Goal: Task Accomplishment & Management: Use online tool/utility

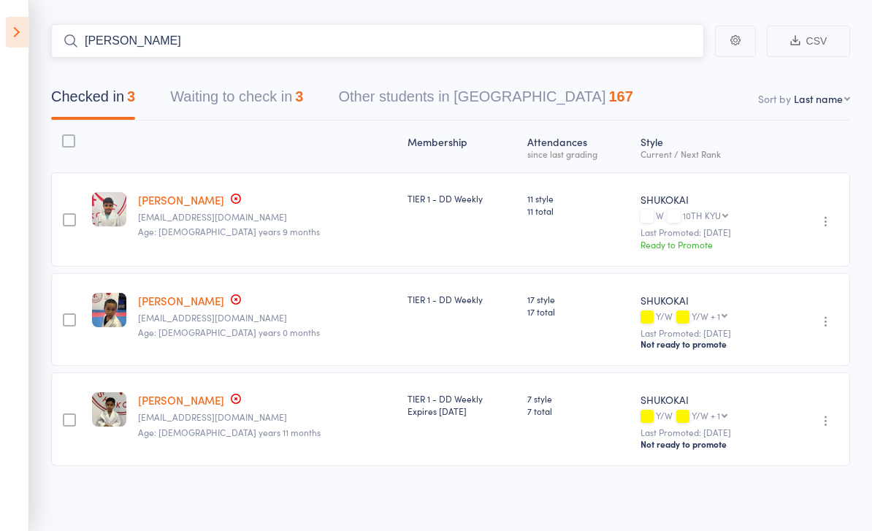
click at [435, 35] on input "Lucas" at bounding box center [377, 41] width 653 height 34
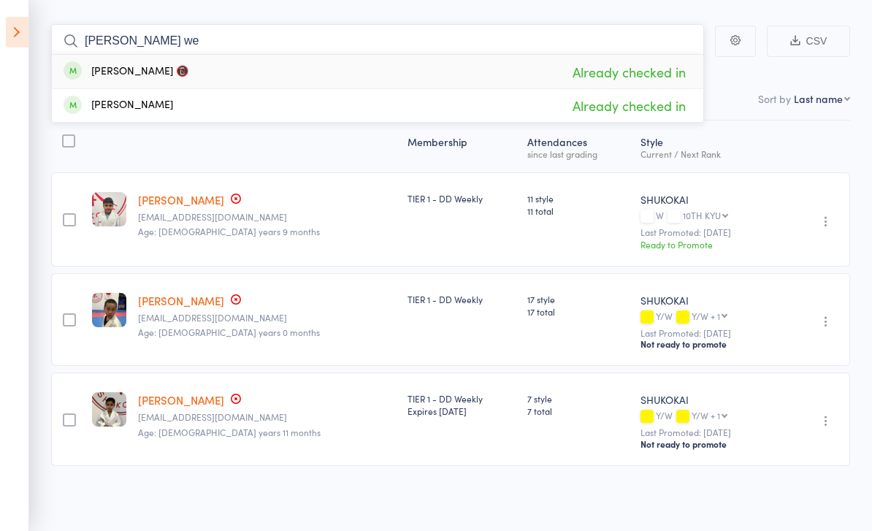
type input "Lucas we"
click at [739, 158] on div "Style Current / Next Rank" at bounding box center [706, 146] width 142 height 39
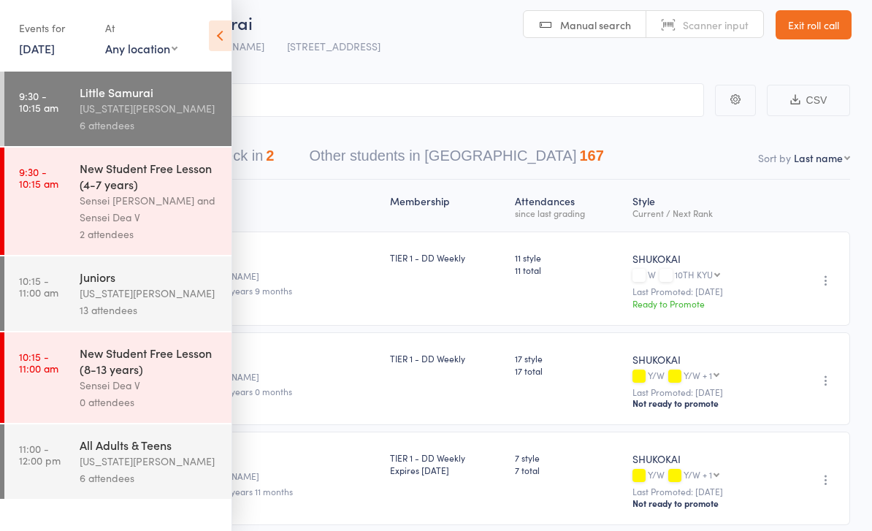
scroll to position [10, 0]
click at [205, 34] on div "Events for [DATE] [DATE] [DATE] Sun Mon Tue Wed Thu Fri Sat 31 27 28 29 30 31 0…" at bounding box center [116, 37] width 232 height 74
click at [213, 24] on icon at bounding box center [220, 35] width 23 height 31
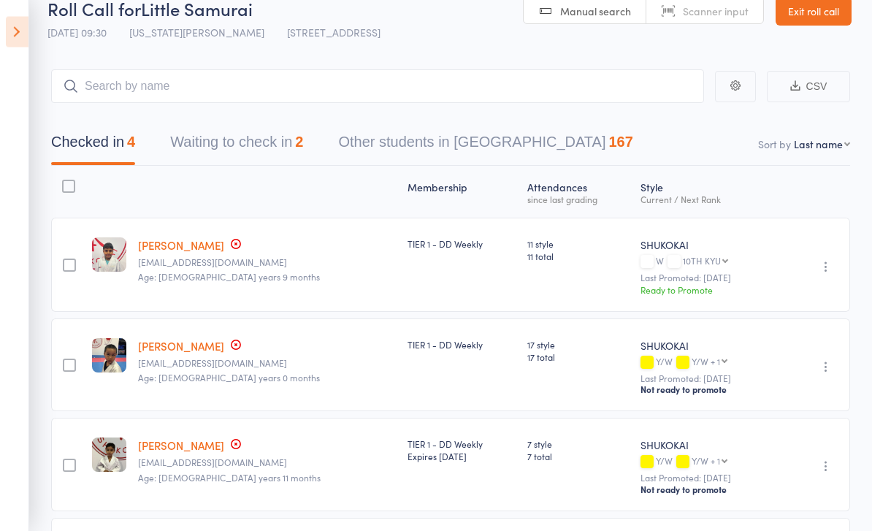
scroll to position [0, 0]
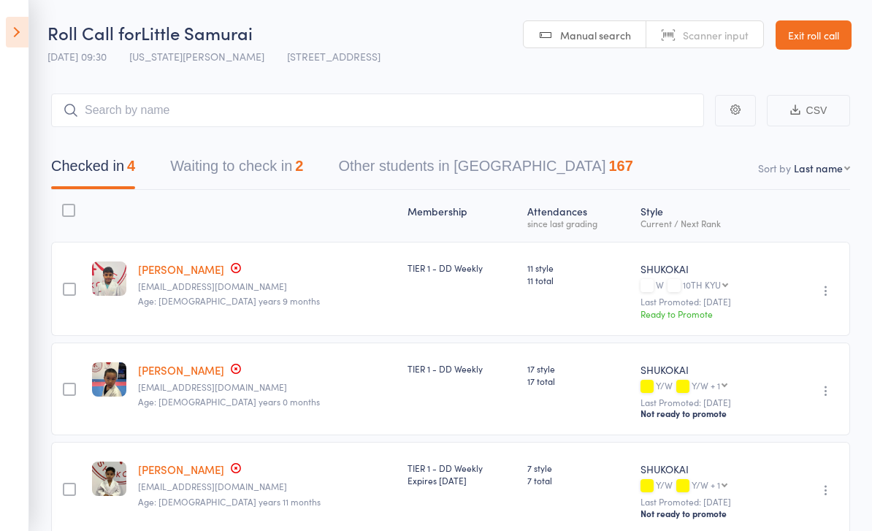
click at [825, 44] on link "Exit roll call" at bounding box center [814, 34] width 76 height 29
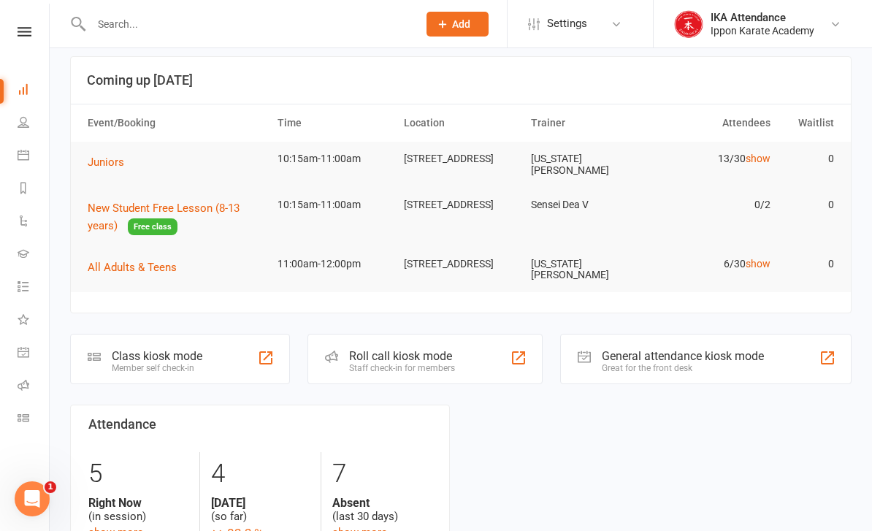
scroll to position [12, 0]
click at [110, 160] on span "Juniors" at bounding box center [106, 162] width 37 height 13
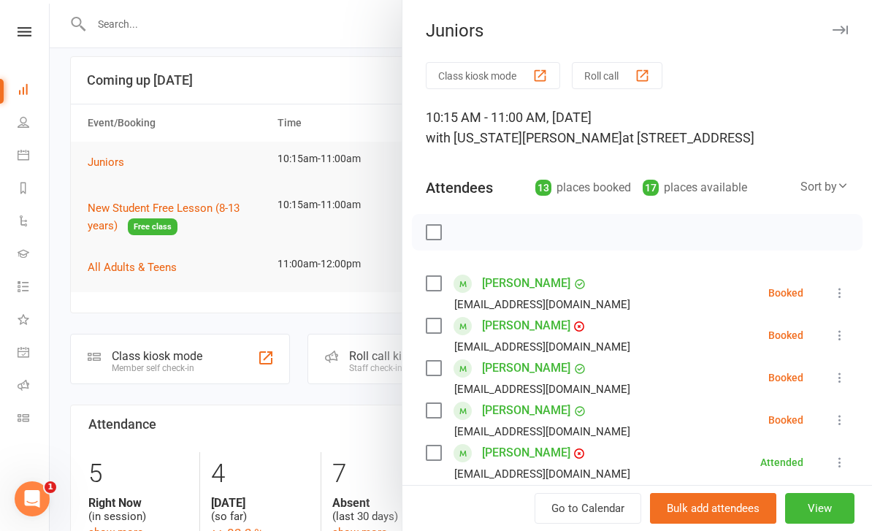
click at [624, 73] on button "Roll call" at bounding box center [617, 75] width 91 height 27
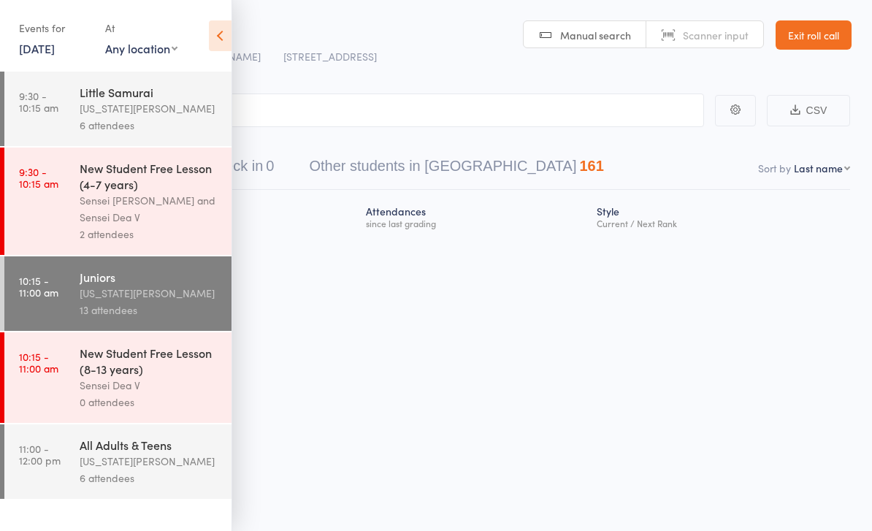
click at [792, 401] on div "Roll Call for Juniors 16 Aug 10:15 Georgia Thornton 96 Triholm Avenue, Laverton…" at bounding box center [436, 265] width 872 height 531
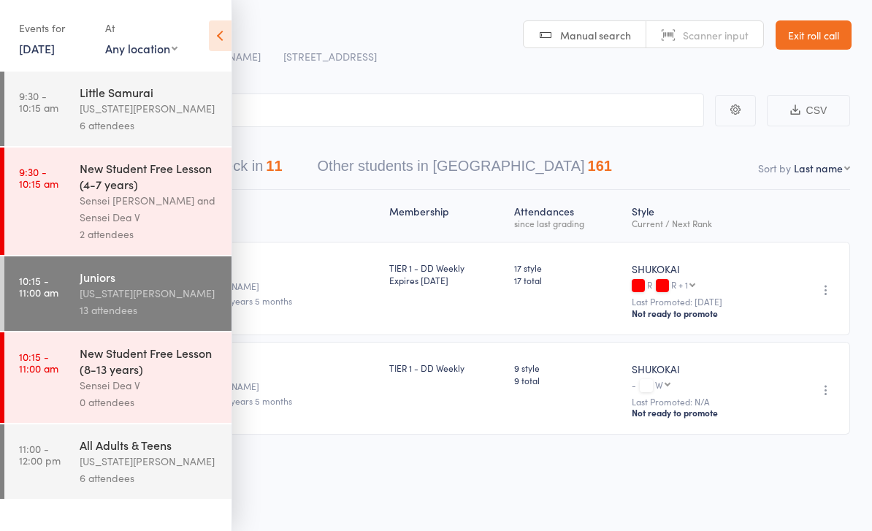
click at [237, 24] on div "Roll Call for Juniors" at bounding box center [211, 32] width 329 height 24
click at [214, 39] on icon at bounding box center [220, 35] width 23 height 31
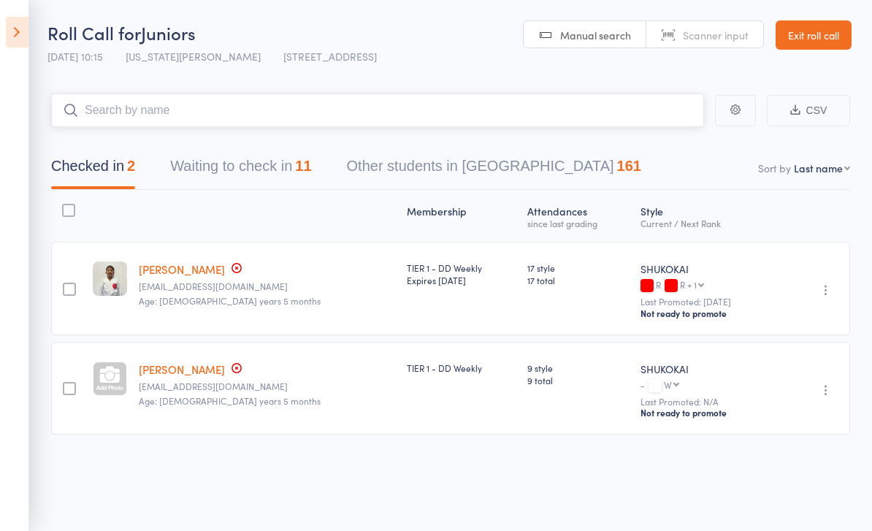
click at [483, 127] on input "search" at bounding box center [377, 110] width 653 height 34
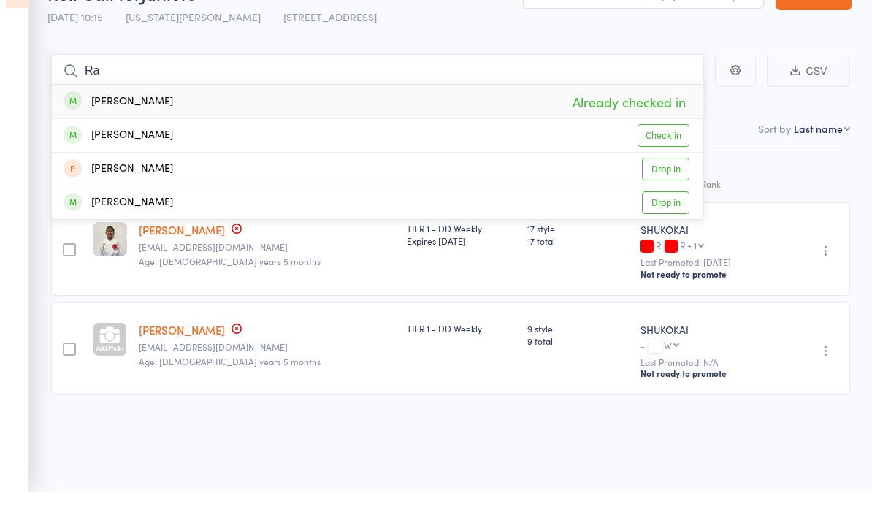
type input "R"
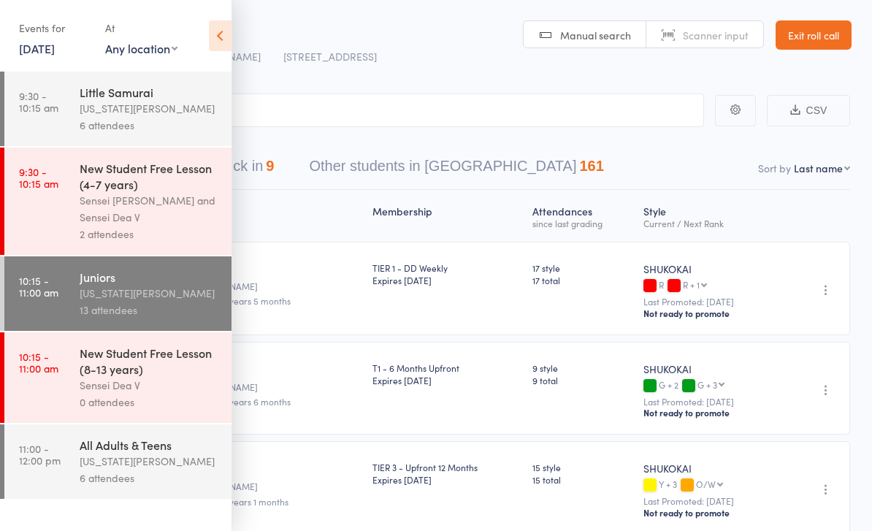
click at [228, 49] on icon at bounding box center [220, 35] width 23 height 31
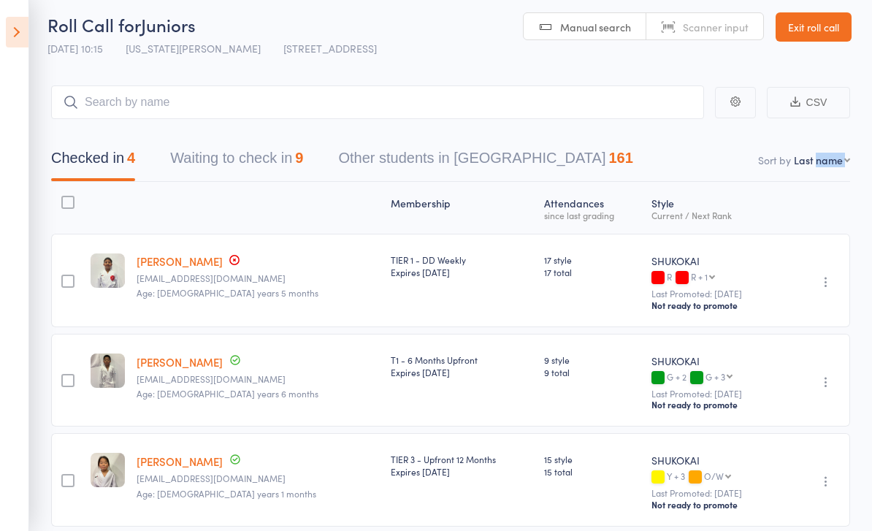
scroll to position [7, 0]
click at [316, 82] on main "CSV Checked in 4 Waiting to check in 9 Other students in SHUKOKAI 161 Sort by L…" at bounding box center [436, 377] width 872 height 627
click at [324, 106] on input "search" at bounding box center [377, 103] width 653 height 34
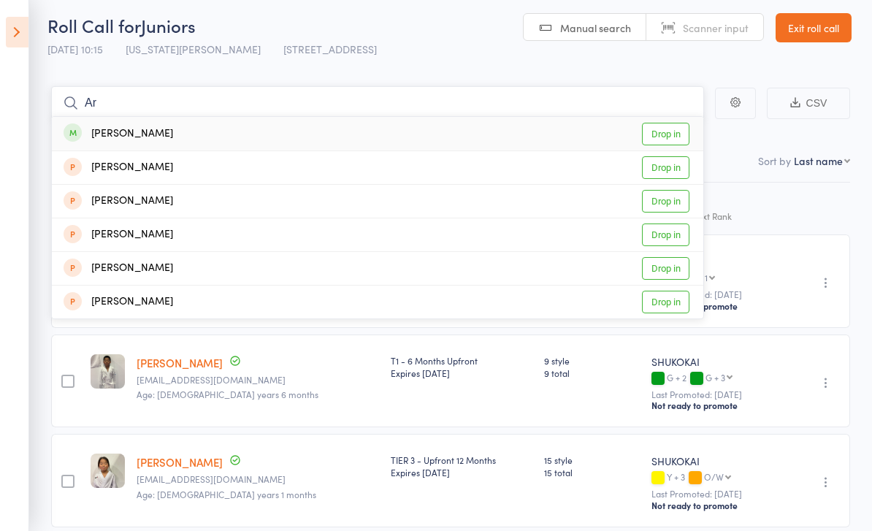
type input "Ar"
click at [671, 168] on link "Drop in" at bounding box center [665, 167] width 47 height 23
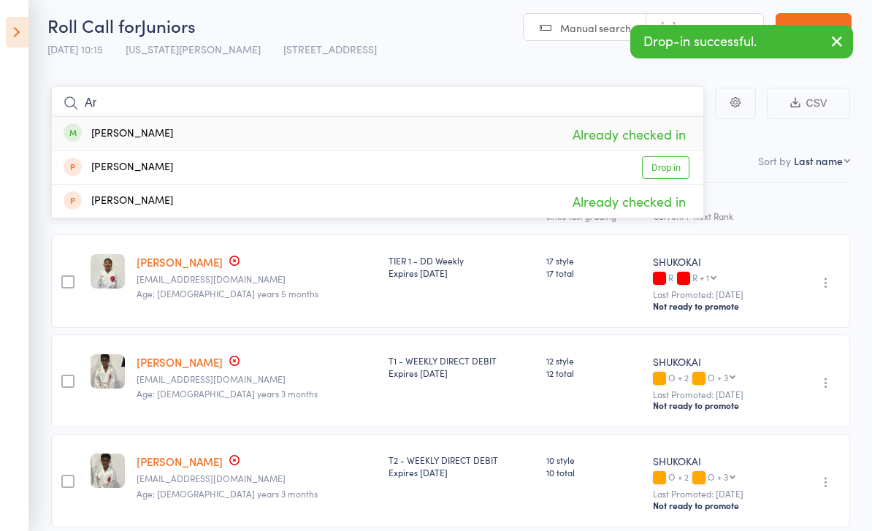
type input "A"
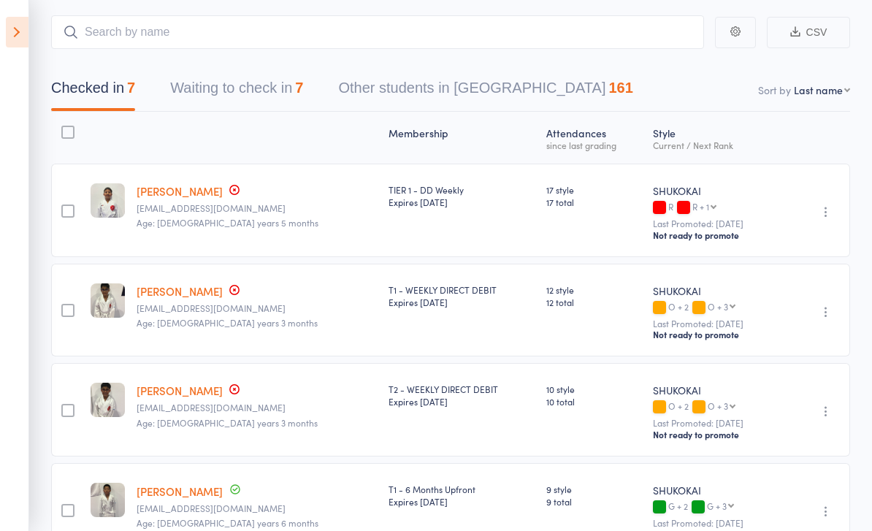
scroll to position [0, 0]
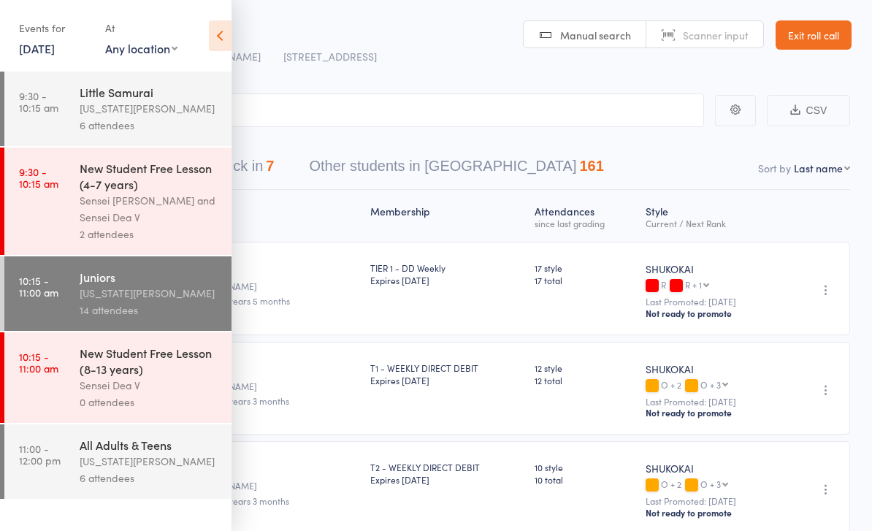
click at [240, 24] on div "Roll Call for Juniors" at bounding box center [211, 32] width 329 height 24
click at [214, 11] on div "Events for [DATE] [DATE] [DATE] Sun Mon Tue Wed Thu Fri Sat 31 27 28 29 30 31 0…" at bounding box center [116, 37] width 232 height 74
click at [222, 32] on icon at bounding box center [220, 35] width 23 height 31
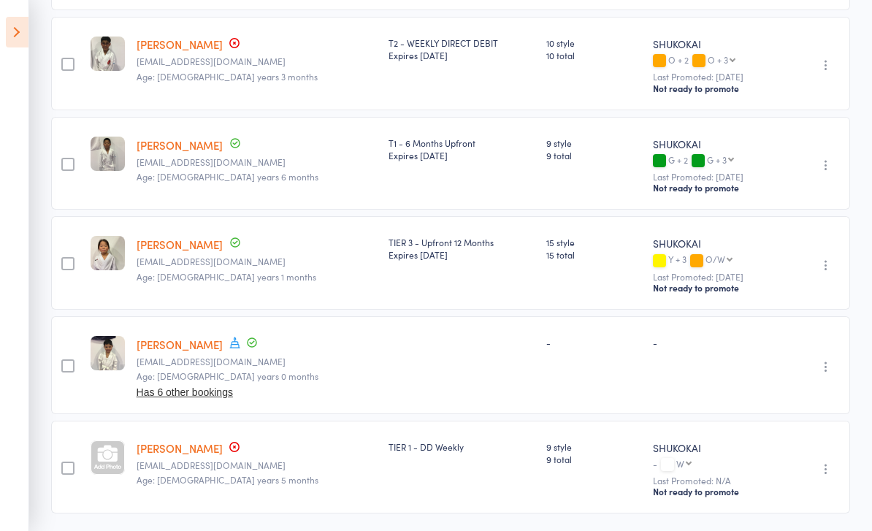
scroll to position [432, 0]
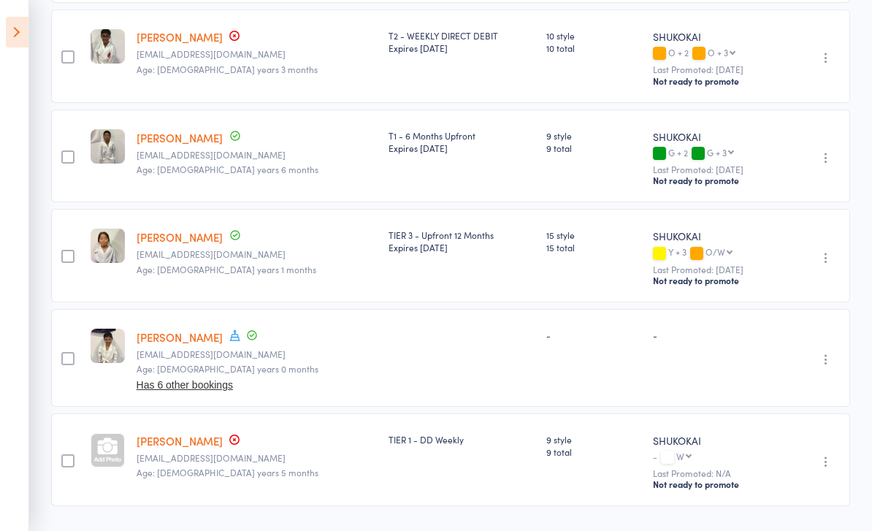
click at [827, 357] on button "button" at bounding box center [826, 360] width 18 height 18
click at [784, 445] on li "Remove" at bounding box center [774, 447] width 121 height 20
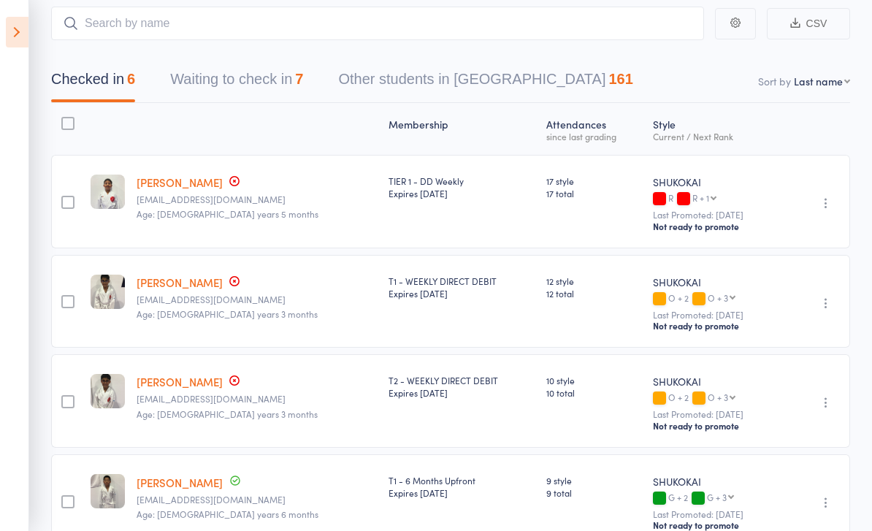
scroll to position [85, 0]
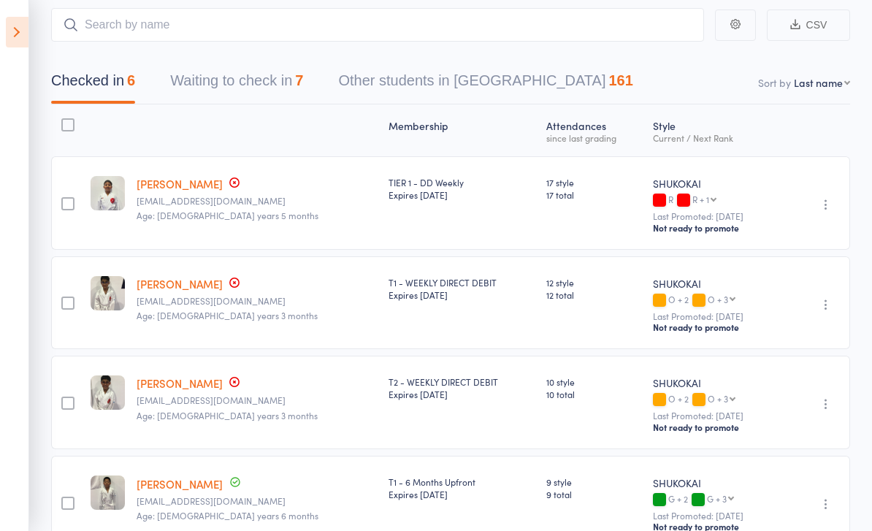
click at [197, 85] on button "Waiting to check in 7" at bounding box center [236, 84] width 133 height 39
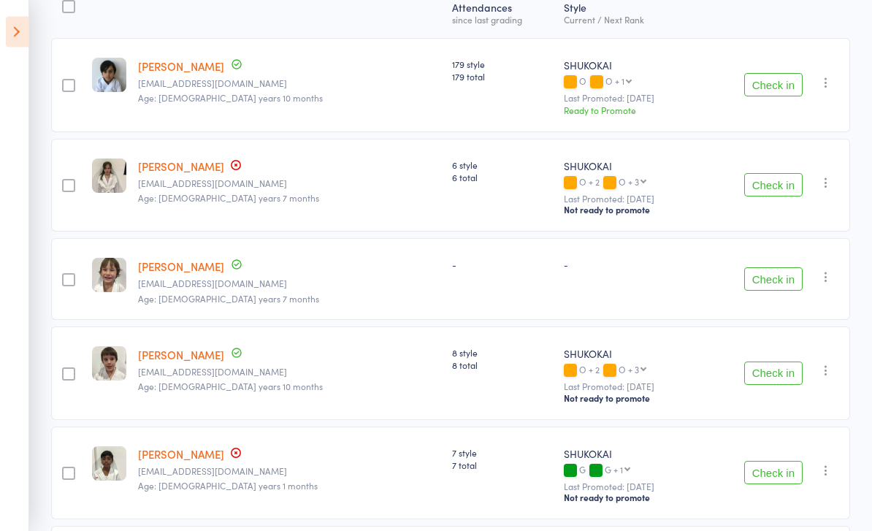
click at [776, 370] on button "Check in" at bounding box center [773, 373] width 58 height 23
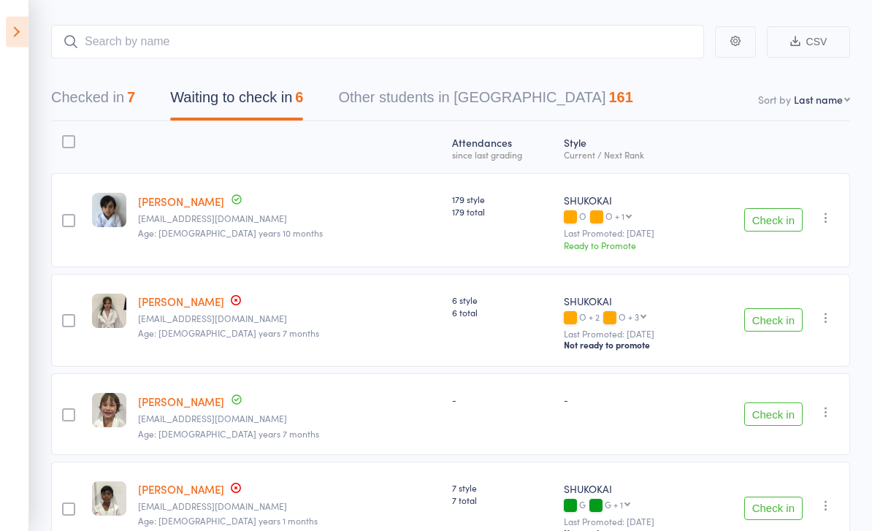
scroll to position [69, 0]
click at [830, 222] on icon "button" at bounding box center [826, 217] width 15 height 15
click at [778, 332] on li "Mark absent" at bounding box center [774, 325] width 121 height 20
click at [833, 318] on icon "button" at bounding box center [826, 317] width 15 height 15
click at [763, 435] on li "Mark absent" at bounding box center [774, 425] width 121 height 20
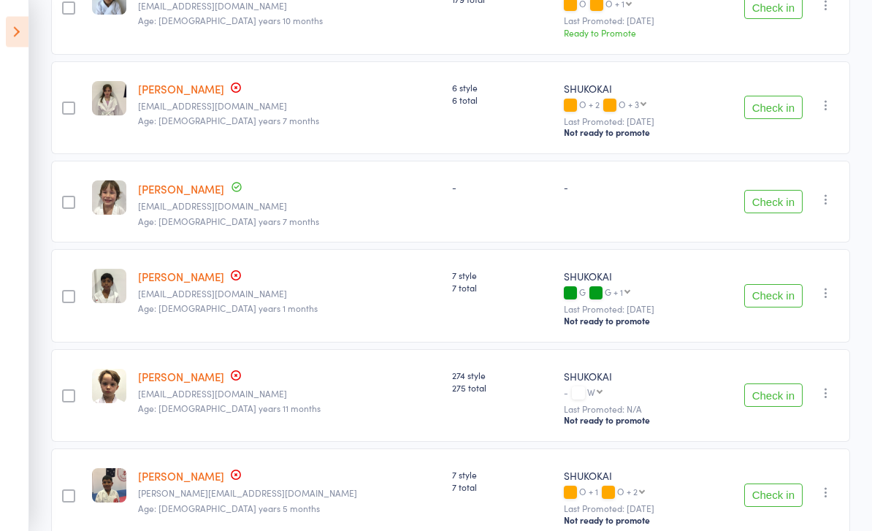
scroll to position [283, 0]
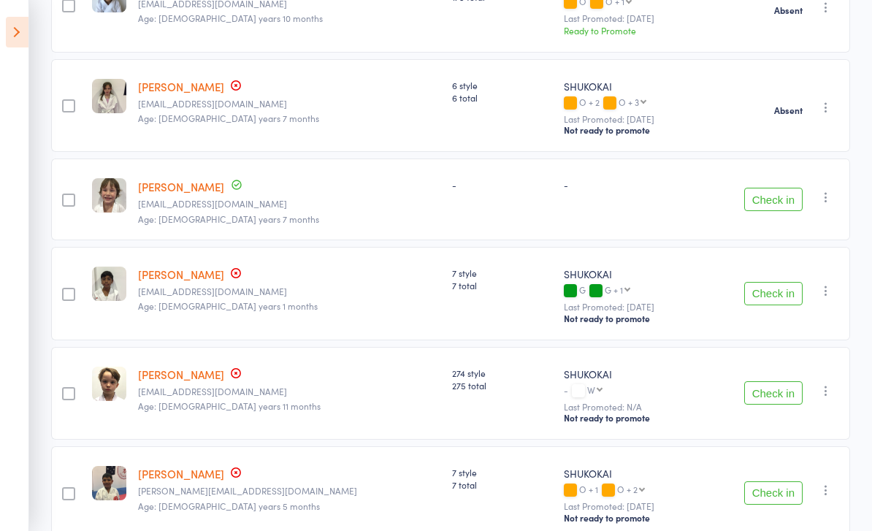
click at [833, 205] on icon "button" at bounding box center [826, 197] width 15 height 15
click at [779, 310] on li "Mark absent" at bounding box center [774, 304] width 121 height 20
click at [833, 297] on icon "button" at bounding box center [826, 290] width 15 height 15
click at [760, 408] on li "Mark absent" at bounding box center [774, 398] width 121 height 20
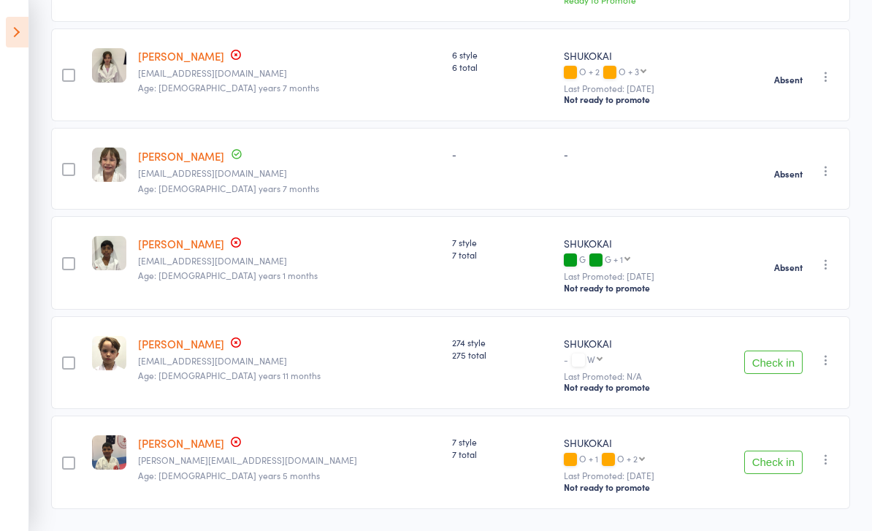
click at [832, 367] on icon "button" at bounding box center [826, 360] width 15 height 15
click at [781, 477] on li "Mark absent" at bounding box center [774, 467] width 121 height 20
click at [831, 467] on icon "button" at bounding box center [826, 459] width 15 height 15
click at [23, 44] on icon at bounding box center [17, 32] width 23 height 31
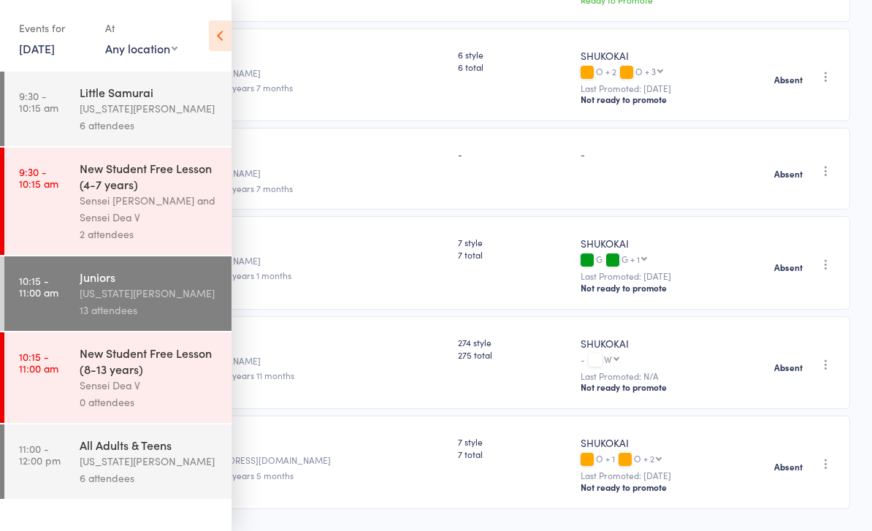
click at [148, 117] on div "[US_STATE][PERSON_NAME]" at bounding box center [150, 108] width 140 height 17
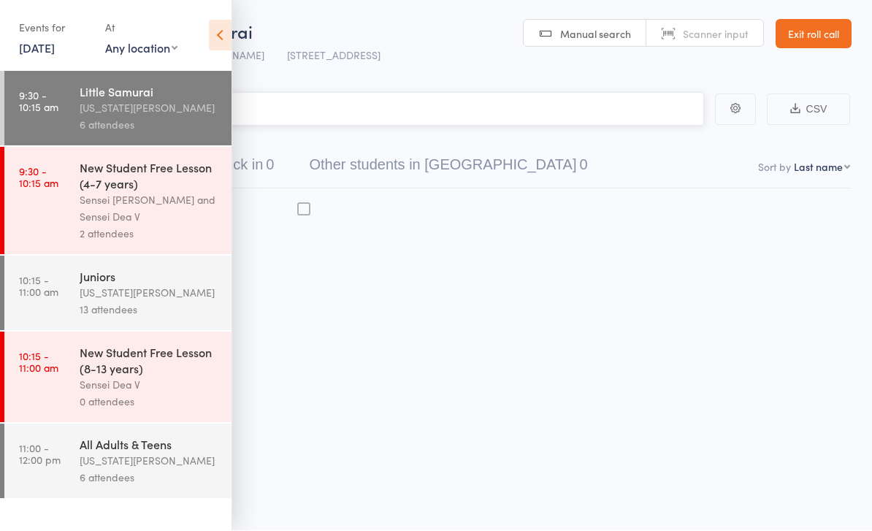
scroll to position [10, 0]
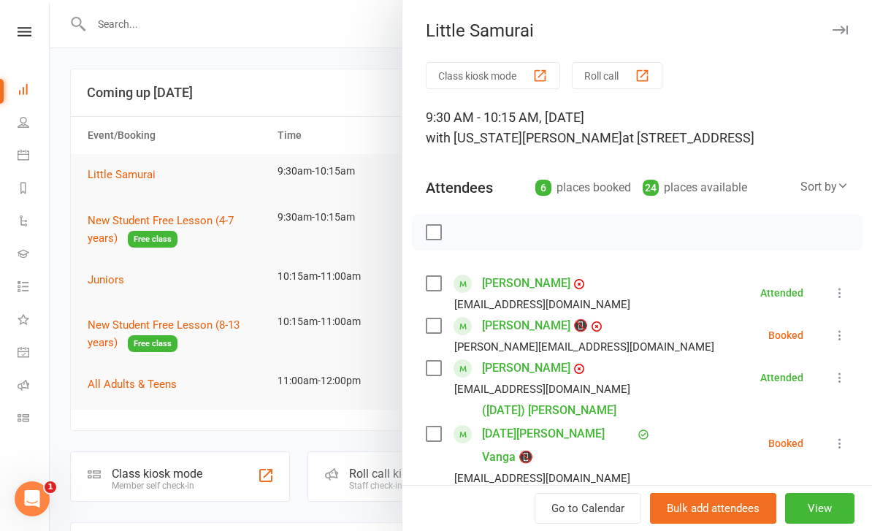
click at [631, 65] on button "Roll call" at bounding box center [617, 75] width 91 height 27
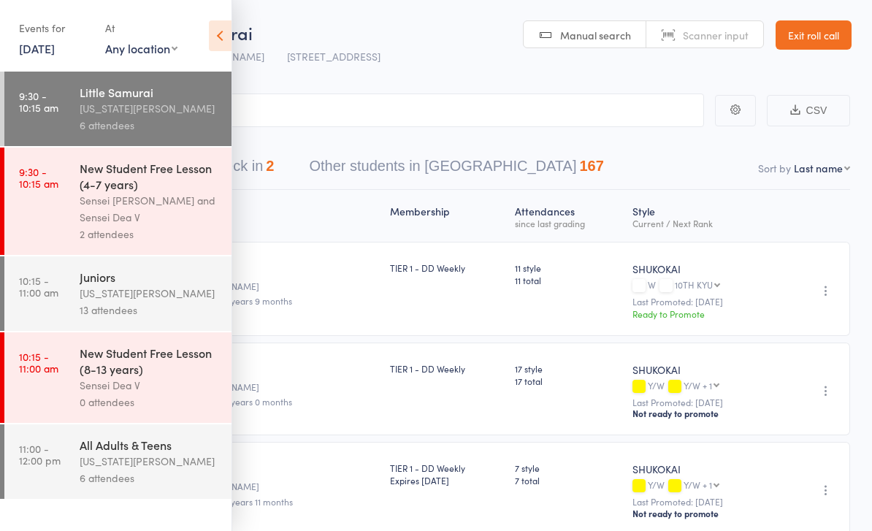
click at [241, 43] on span "Little Samurai" at bounding box center [197, 32] width 112 height 24
click at [225, 41] on icon at bounding box center [220, 35] width 23 height 31
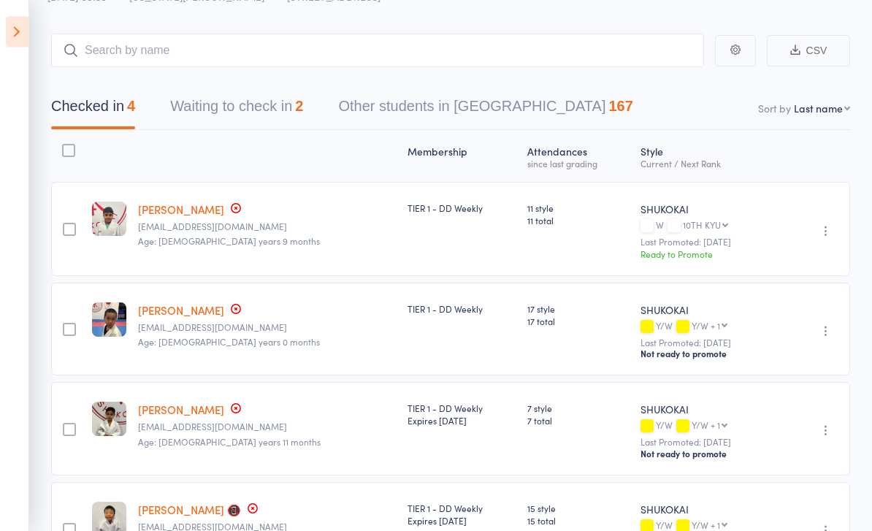
scroll to position [61, 0]
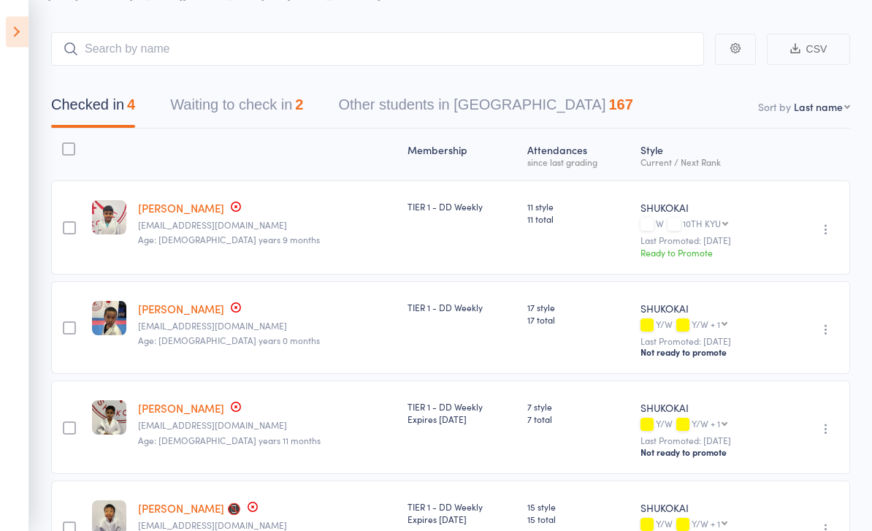
click at [249, 119] on button "Waiting to check in 2" at bounding box center [236, 109] width 133 height 39
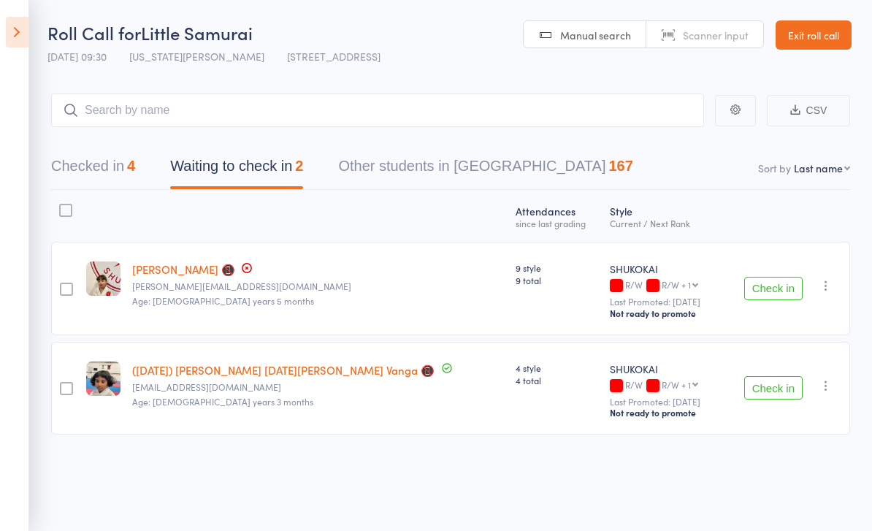
scroll to position [10, 0]
click at [831, 287] on button "button" at bounding box center [826, 285] width 18 height 18
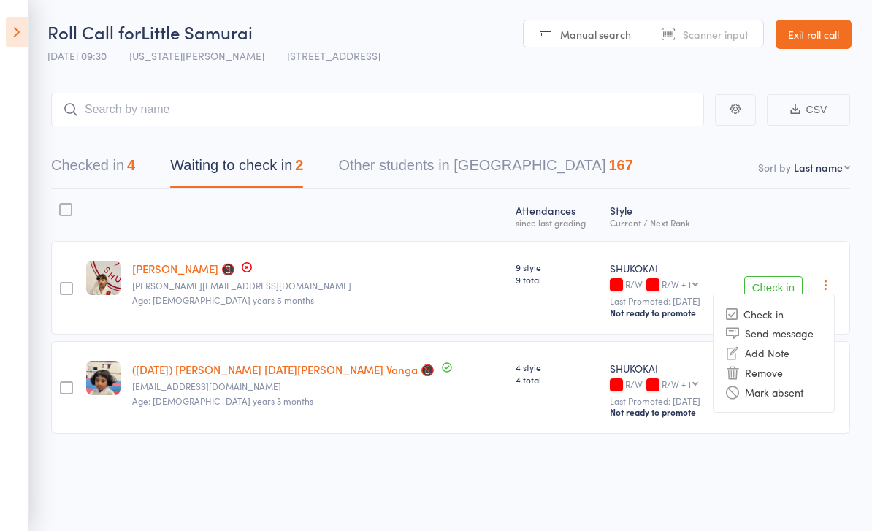
click at [785, 386] on li "Mark absent" at bounding box center [774, 392] width 121 height 20
click at [833, 386] on icon "button" at bounding box center [826, 385] width 15 height 15
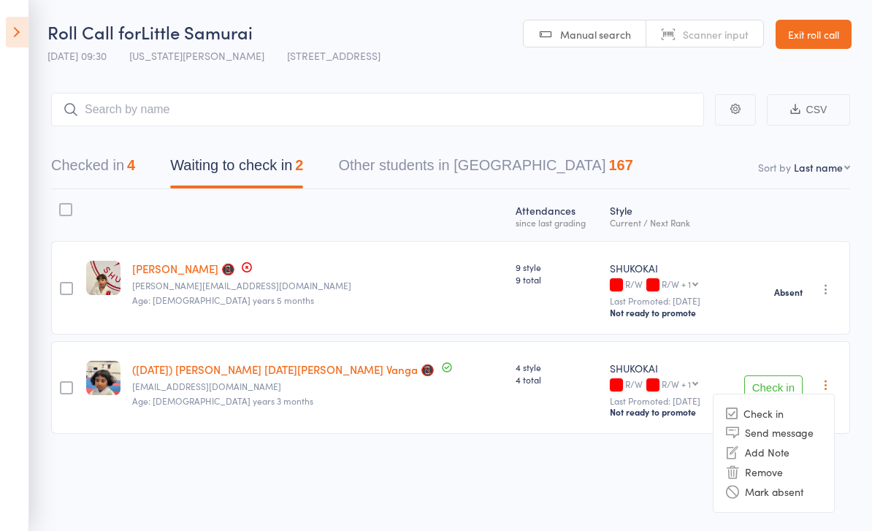
click at [794, 485] on li "Mark absent" at bounding box center [774, 492] width 121 height 20
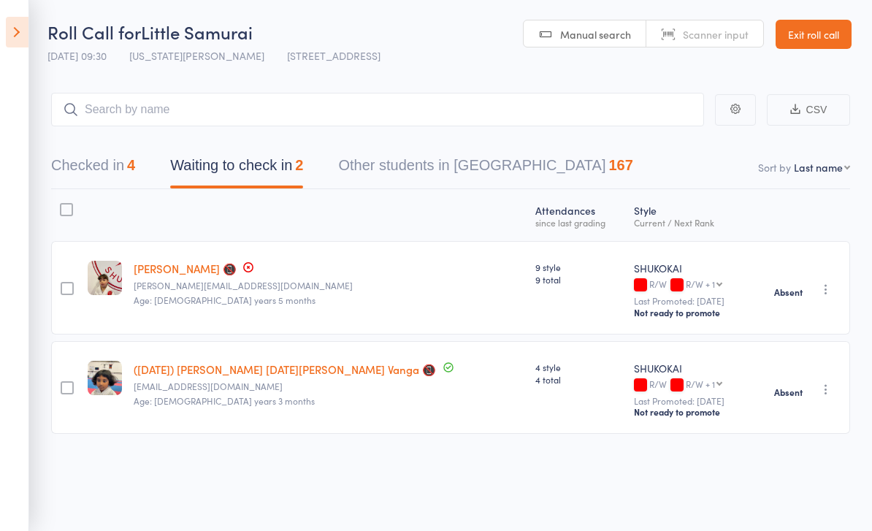
click at [20, 31] on icon at bounding box center [17, 32] width 23 height 31
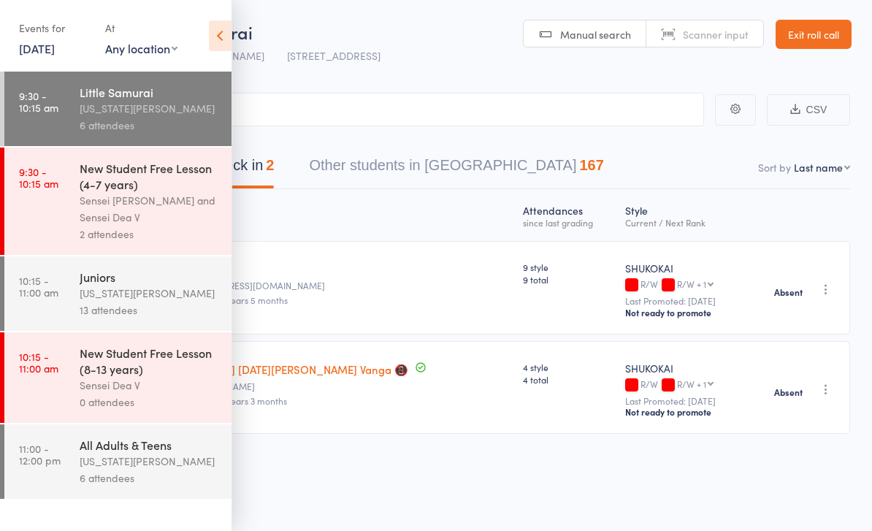
click at [171, 300] on div "[US_STATE][PERSON_NAME]" at bounding box center [150, 293] width 140 height 17
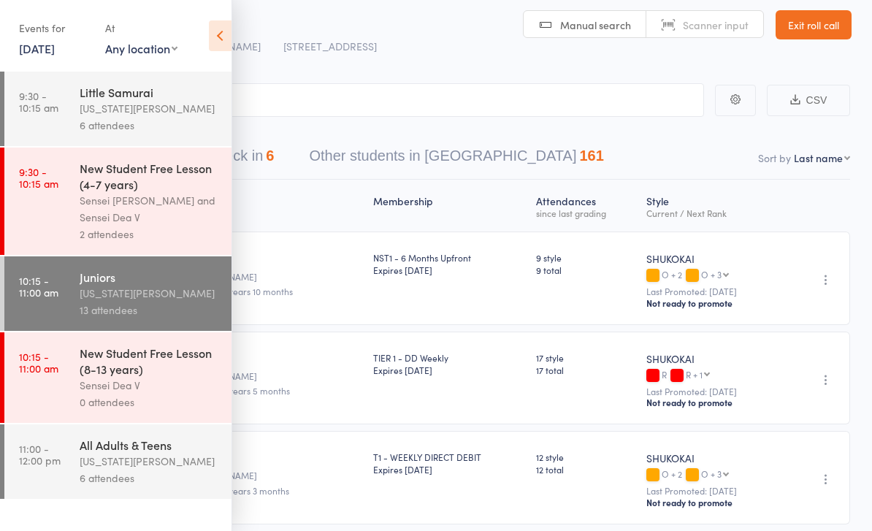
click at [227, 38] on icon at bounding box center [220, 35] width 23 height 31
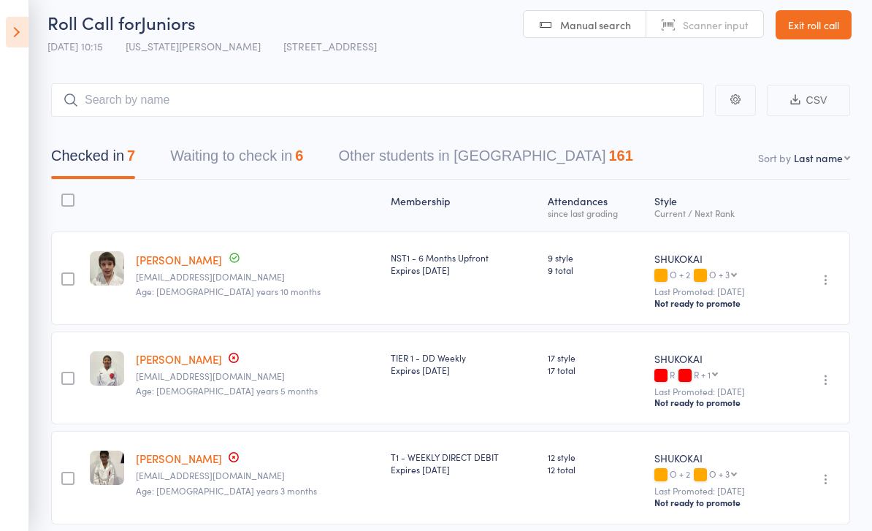
click at [28, 32] on icon at bounding box center [17, 32] width 23 height 31
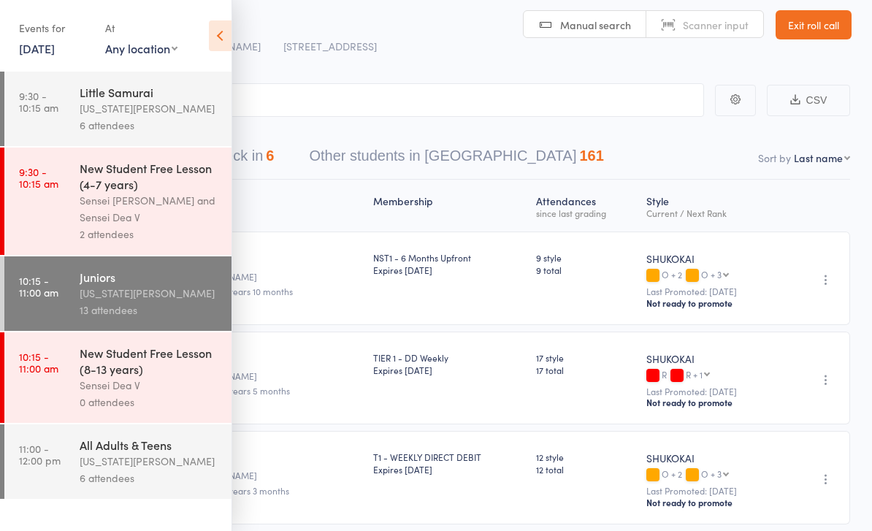
click at [126, 470] on div "[US_STATE][PERSON_NAME]" at bounding box center [150, 461] width 140 height 17
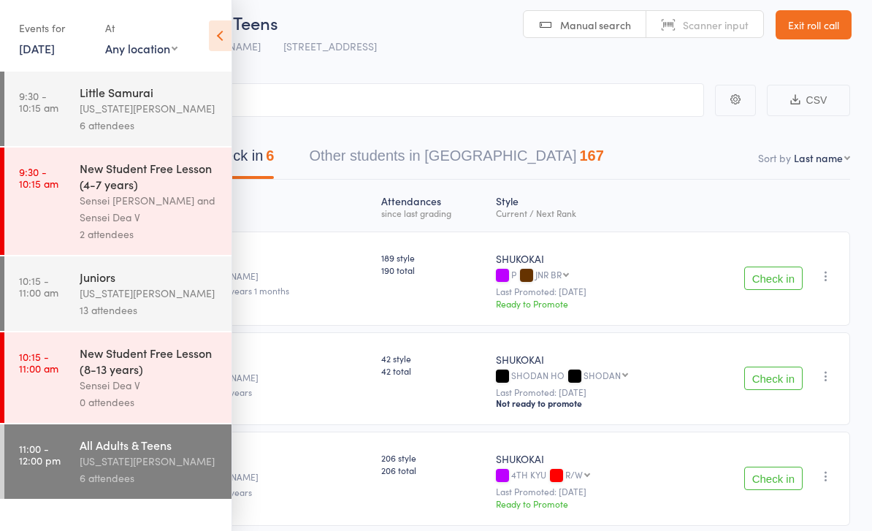
click at [226, 39] on icon at bounding box center [220, 35] width 23 height 31
